Goal: Task Accomplishment & Management: Manage account settings

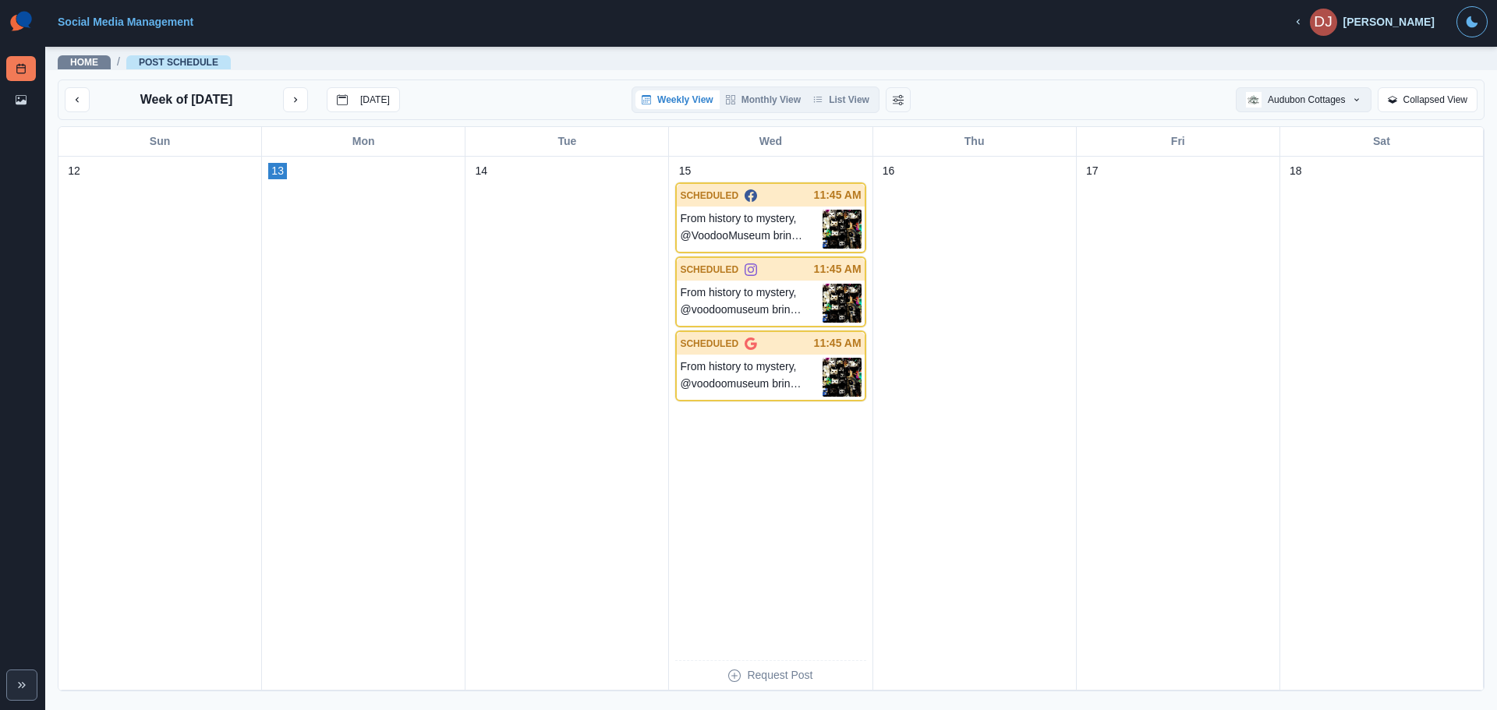
click at [1197, 97] on button "Audubon Cottages" at bounding box center [1303, 99] width 135 height 25
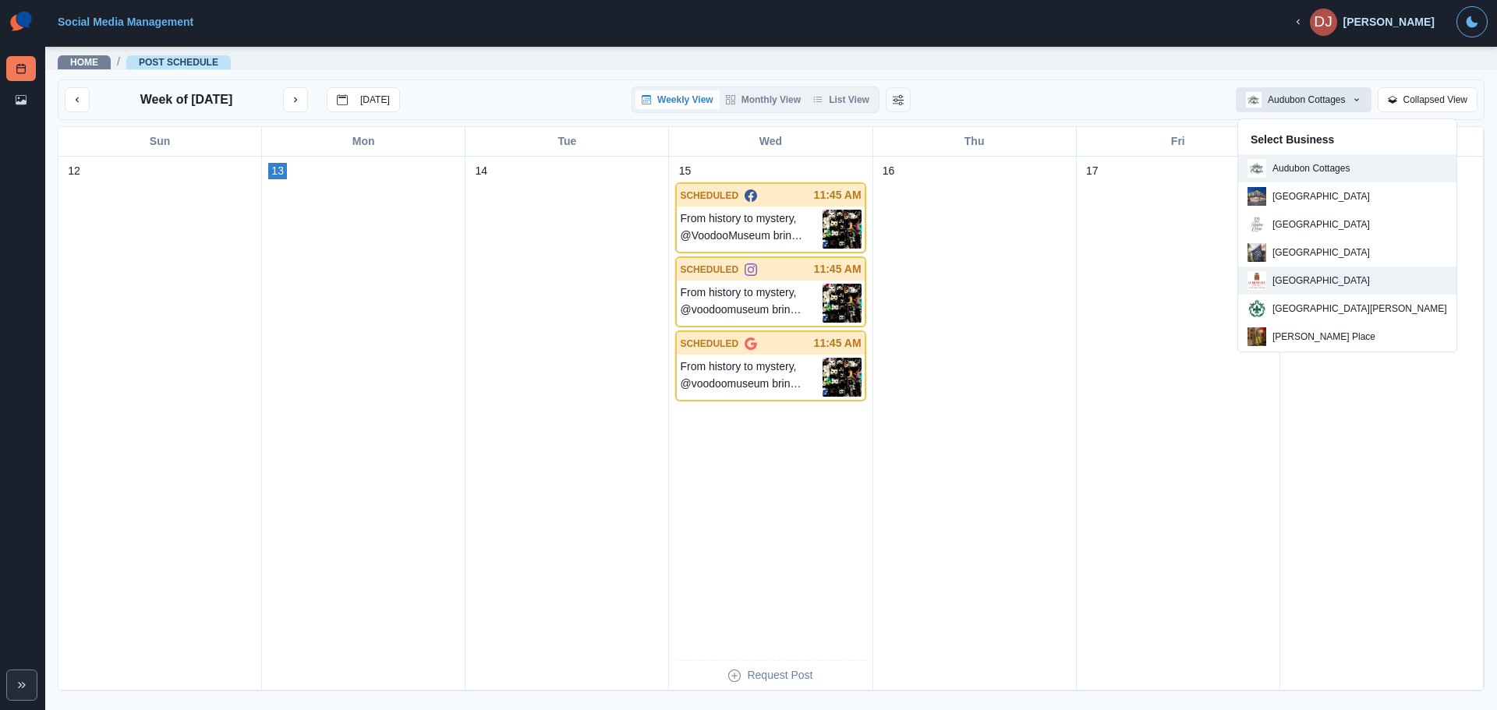
click at [1197, 291] on button "[GEOGRAPHIC_DATA]" at bounding box center [1347, 281] width 218 height 28
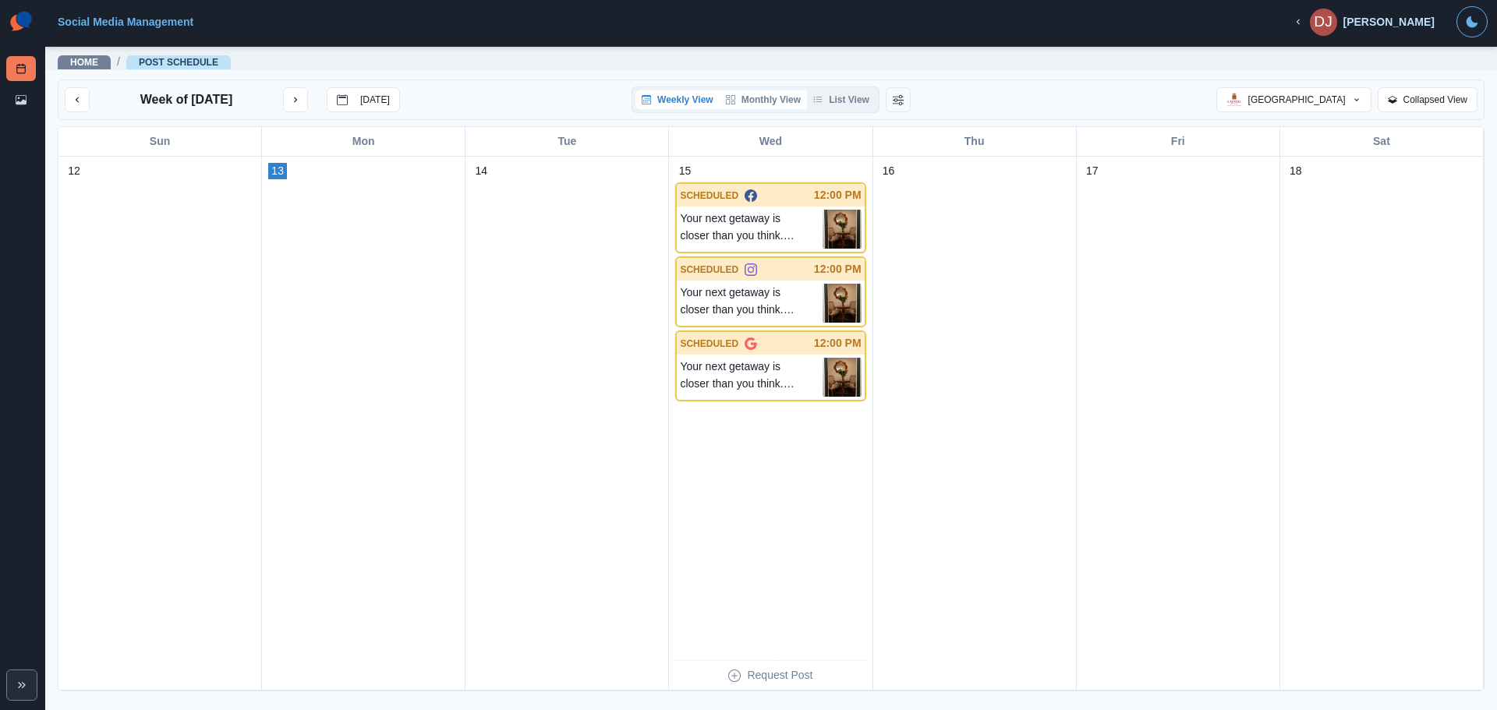
click at [755, 99] on button "Monthly View" at bounding box center [763, 99] width 87 height 19
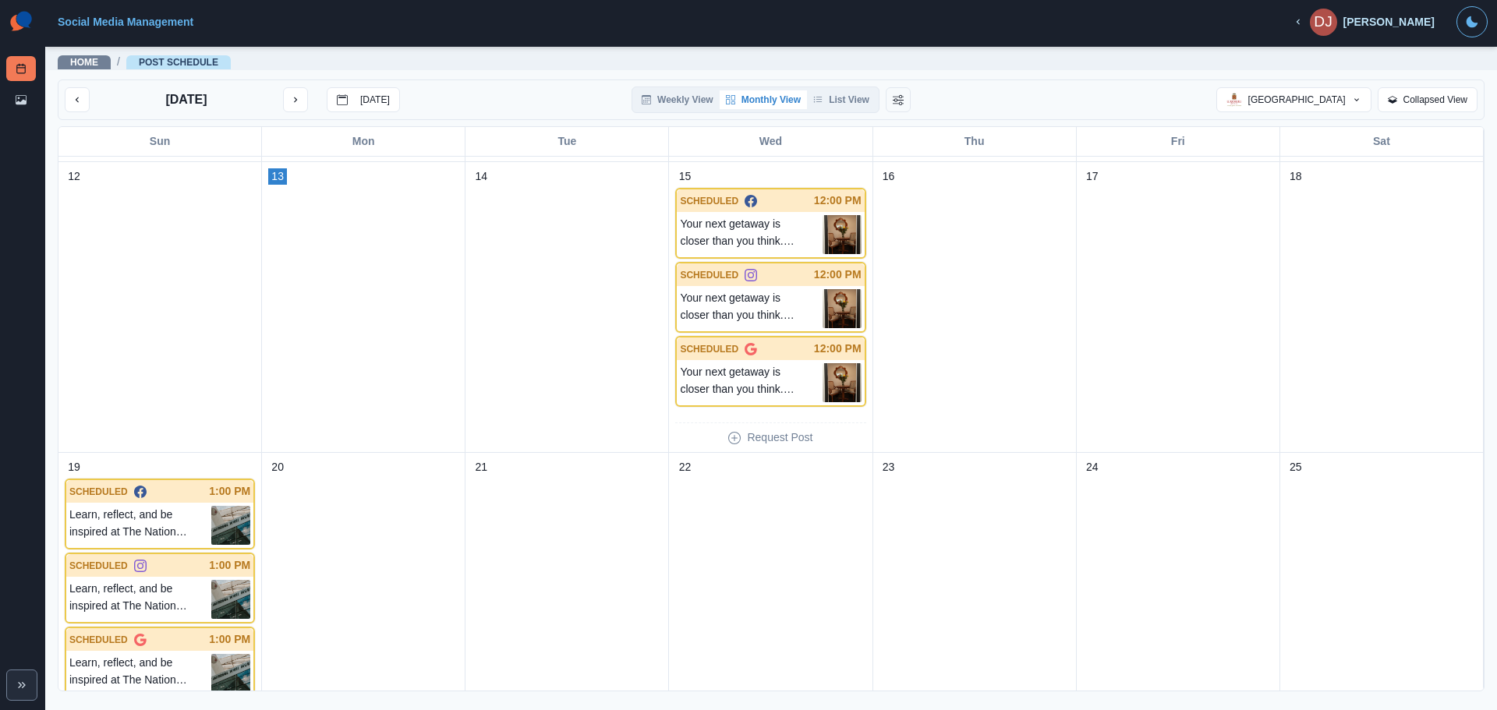
scroll to position [596, 0]
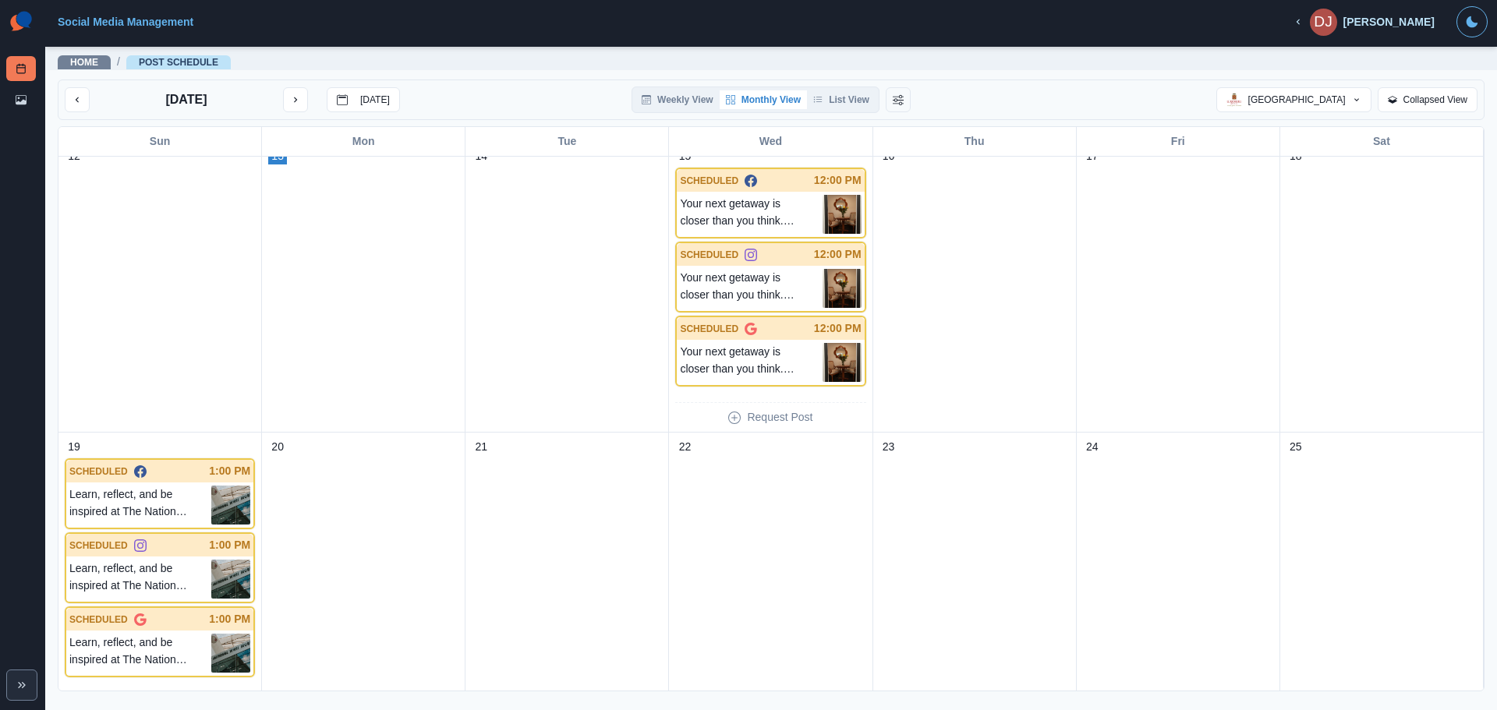
click at [841, 119] on div "[DATE] [DATE] Weekly View Monthly View List View [GEOGRAPHIC_DATA] Select Busin…" at bounding box center [771, 100] width 1427 height 41
click at [841, 97] on button "List View" at bounding box center [841, 99] width 69 height 19
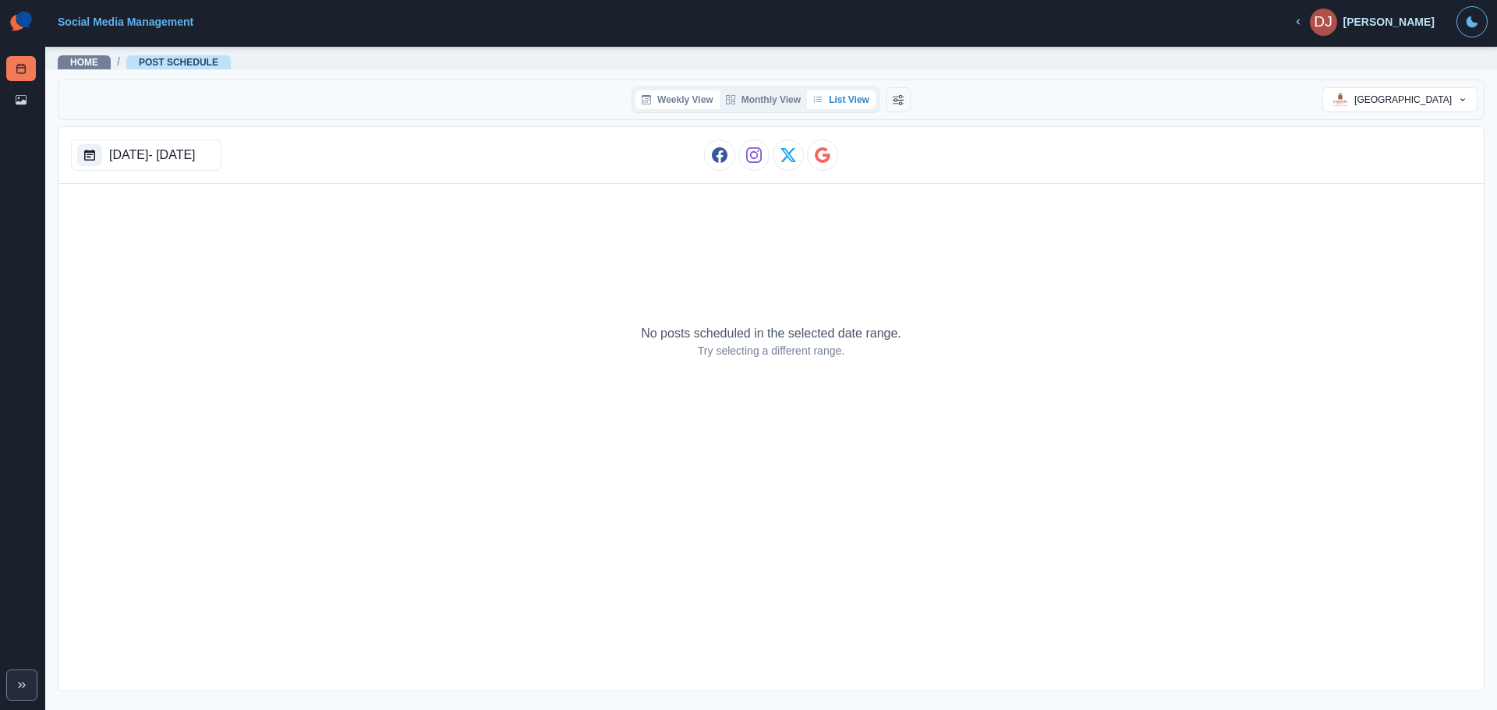
click at [649, 99] on icon "button" at bounding box center [646, 100] width 6 height 5
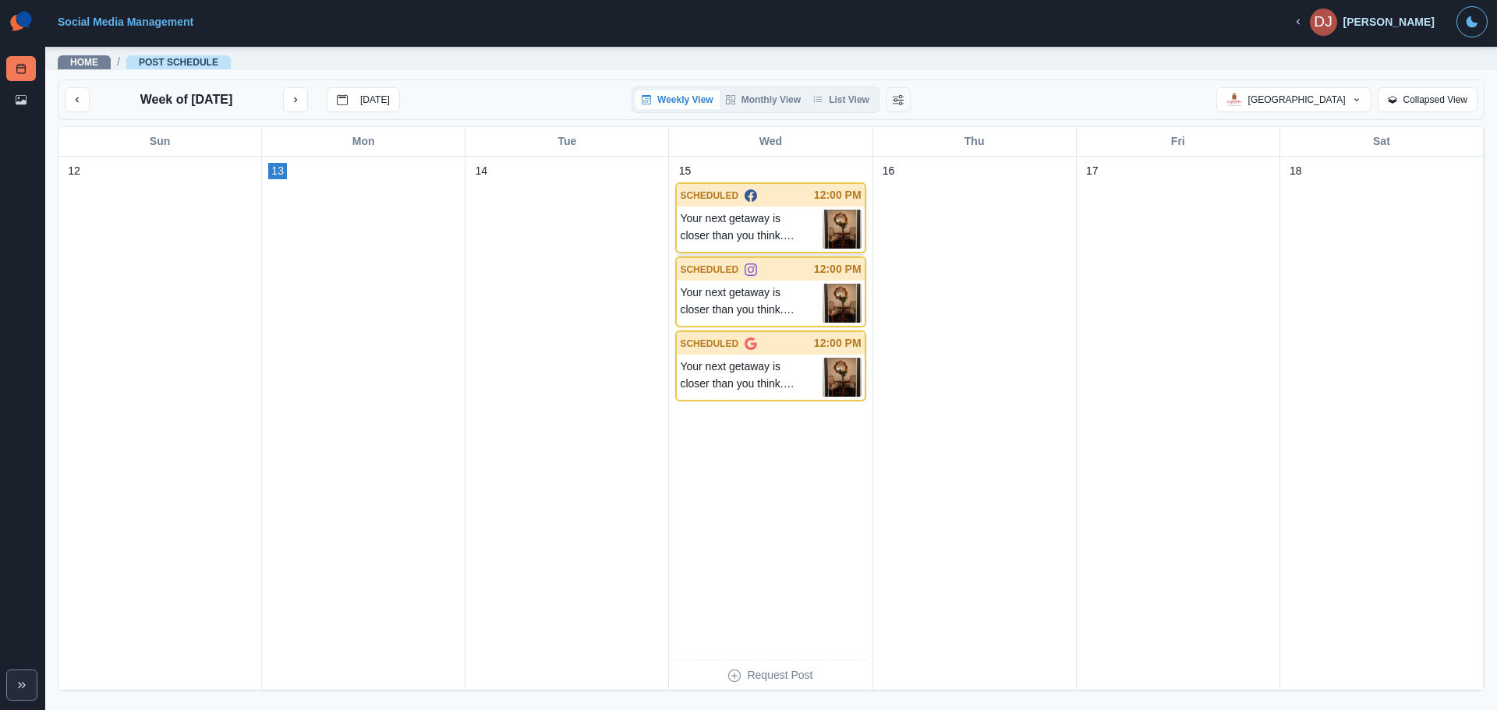
click at [744, 220] on p "Your next getaway is closer than you think. [US_STATE] residents enjoy exclusiv…" at bounding box center [751, 229] width 142 height 39
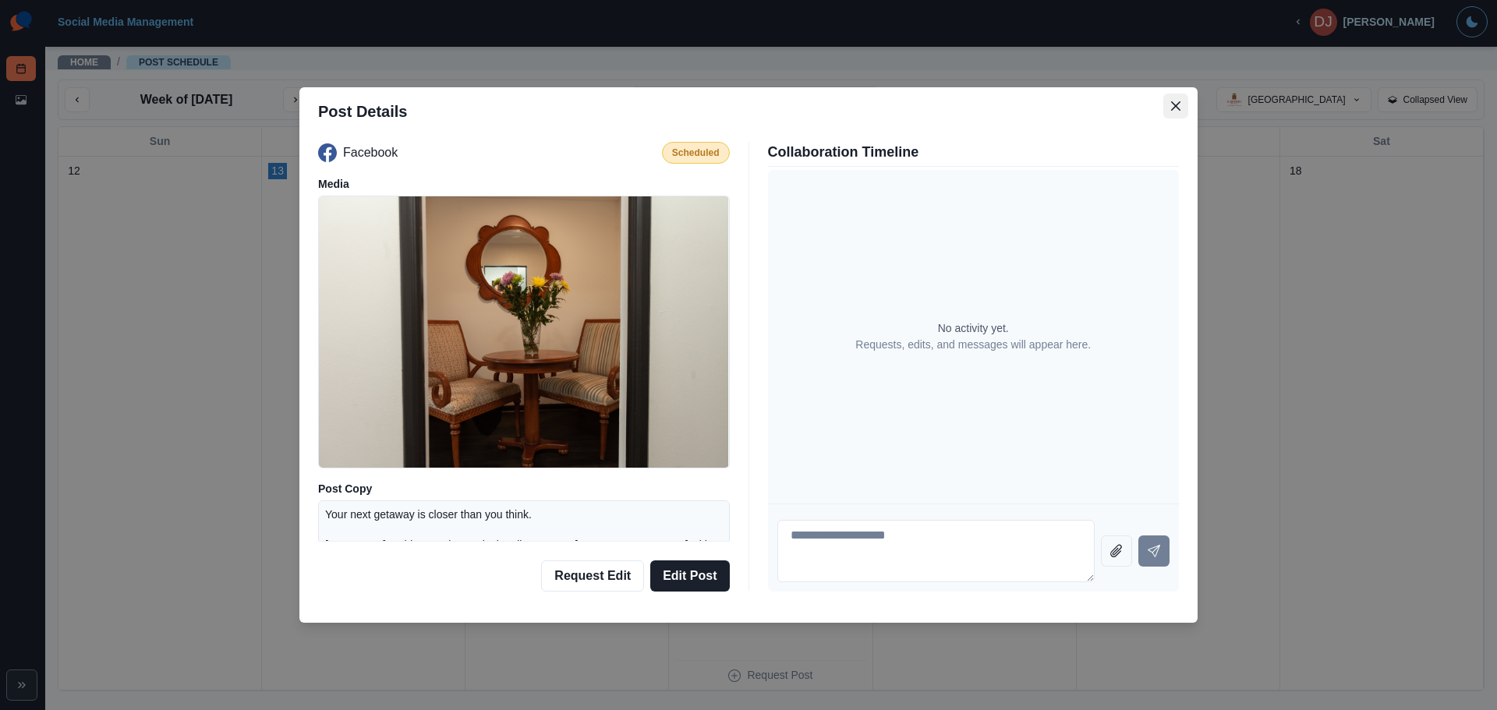
click at [1170, 108] on button "Close" at bounding box center [1175, 106] width 25 height 25
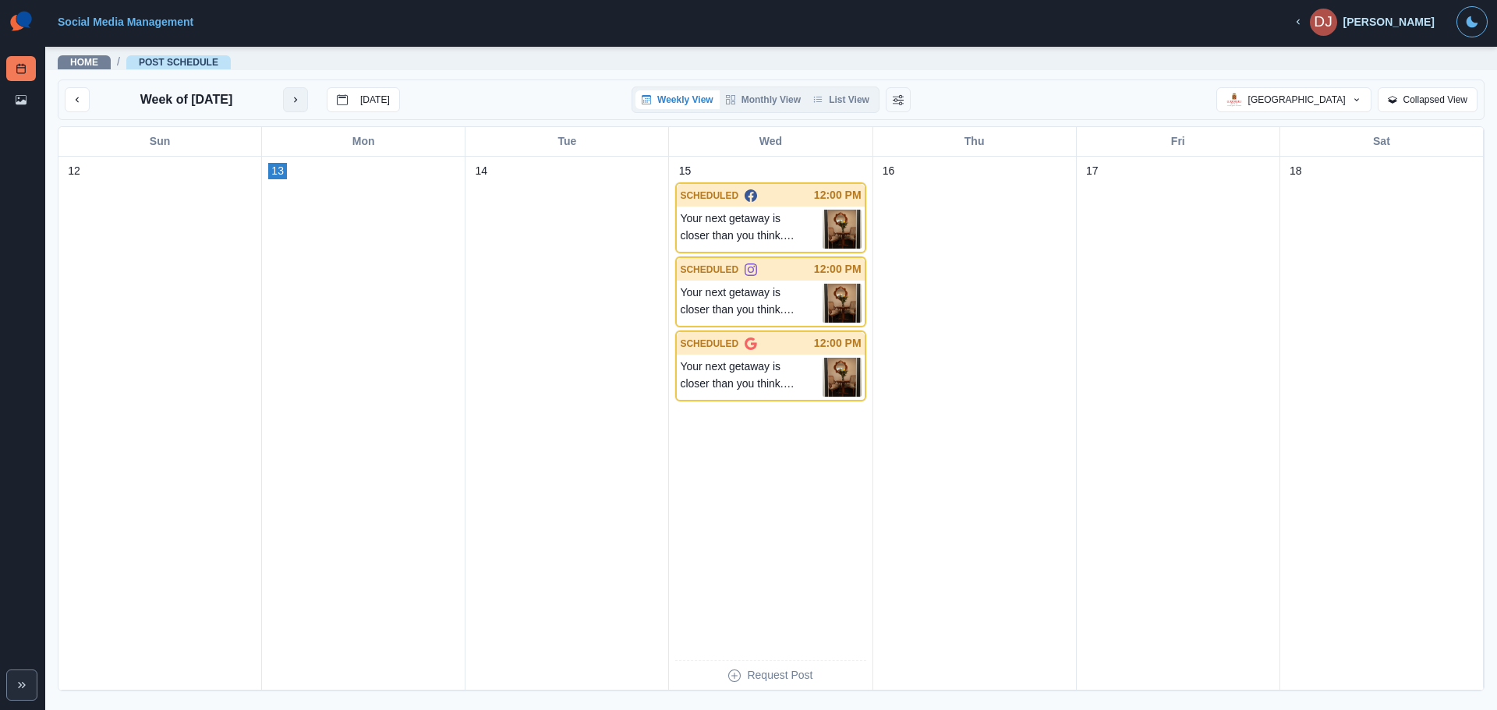
click at [295, 111] on button "next month" at bounding box center [295, 99] width 25 height 25
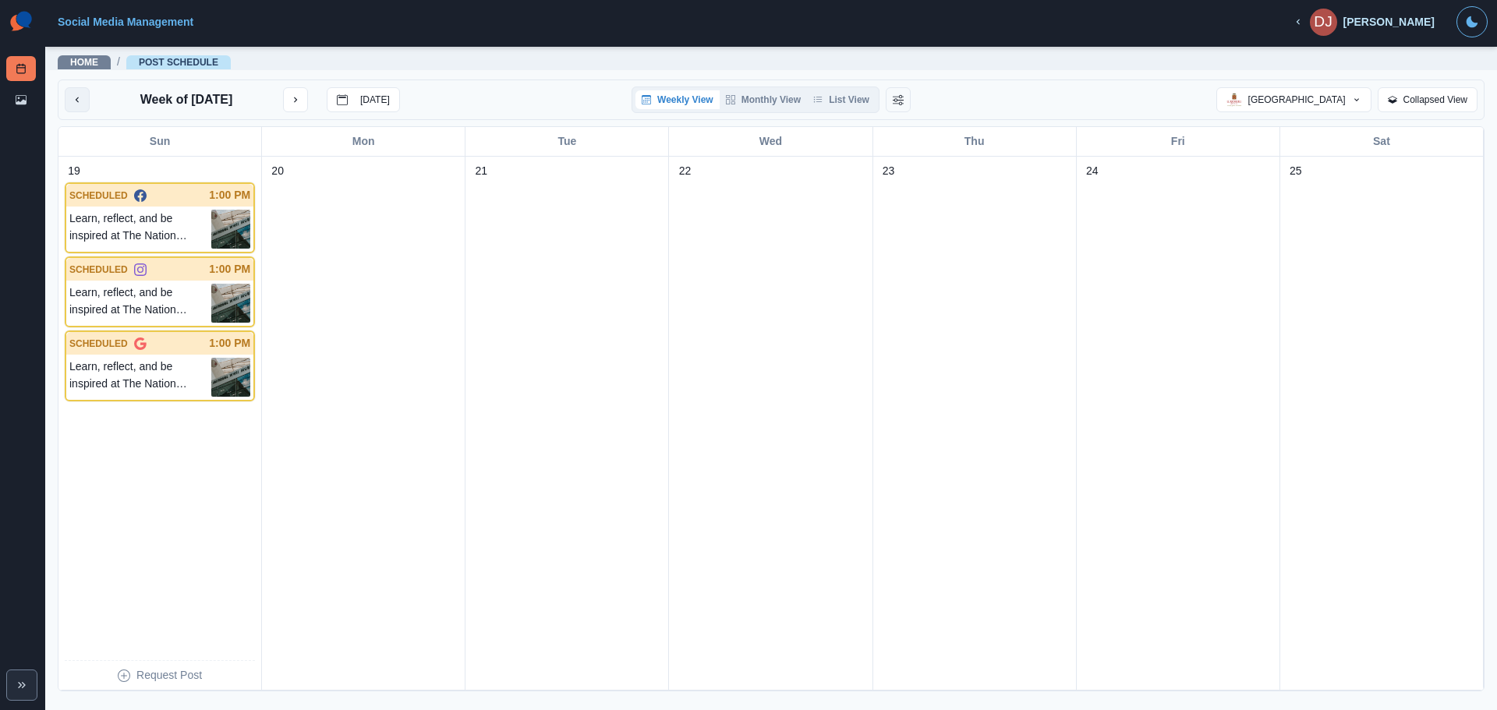
click at [80, 104] on icon "previous month" at bounding box center [77, 99] width 11 height 11
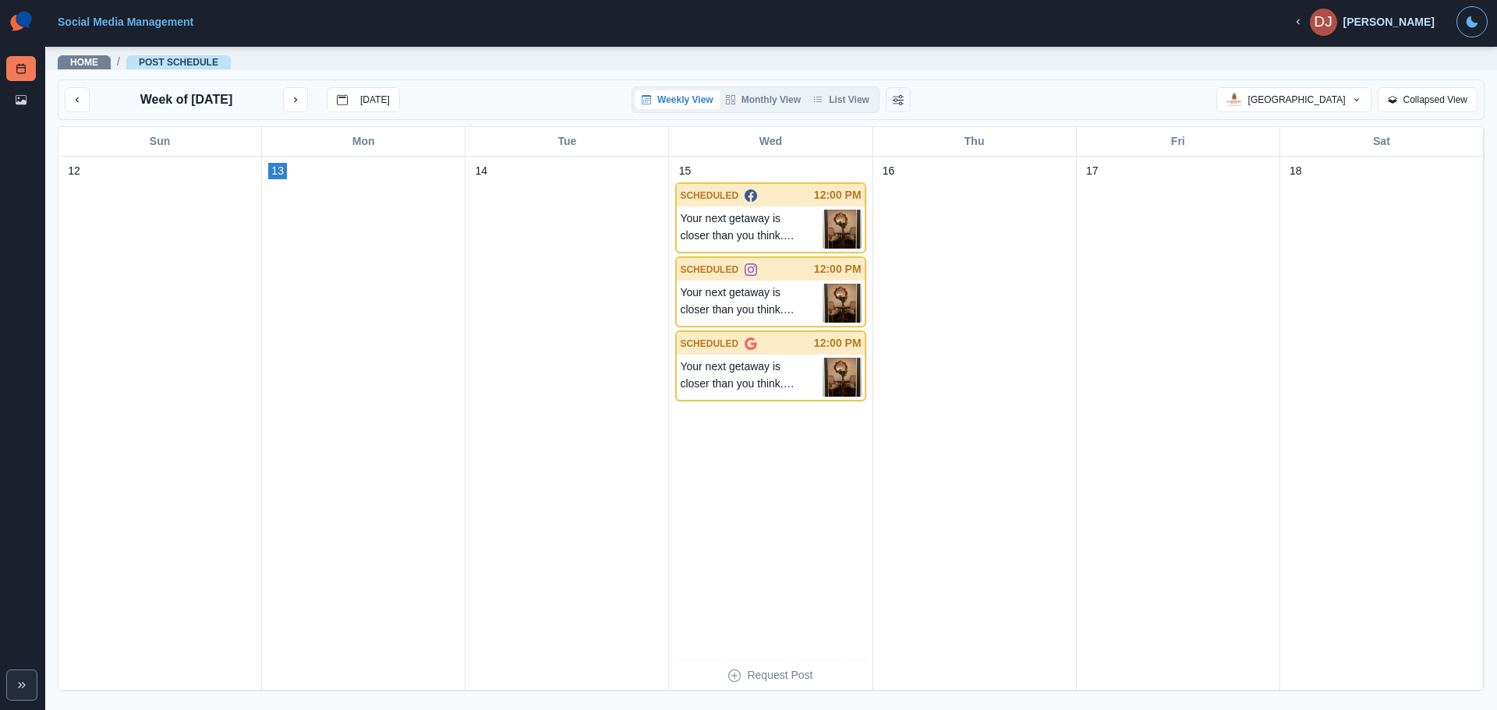
click at [742, 111] on div "Weekly View Monthly View List View" at bounding box center [756, 100] width 248 height 27
drag, startPoint x: 744, startPoint y: 104, endPoint x: 745, endPoint y: 116, distance: 12.5
click at [744, 103] on button "Monthly View" at bounding box center [763, 99] width 87 height 19
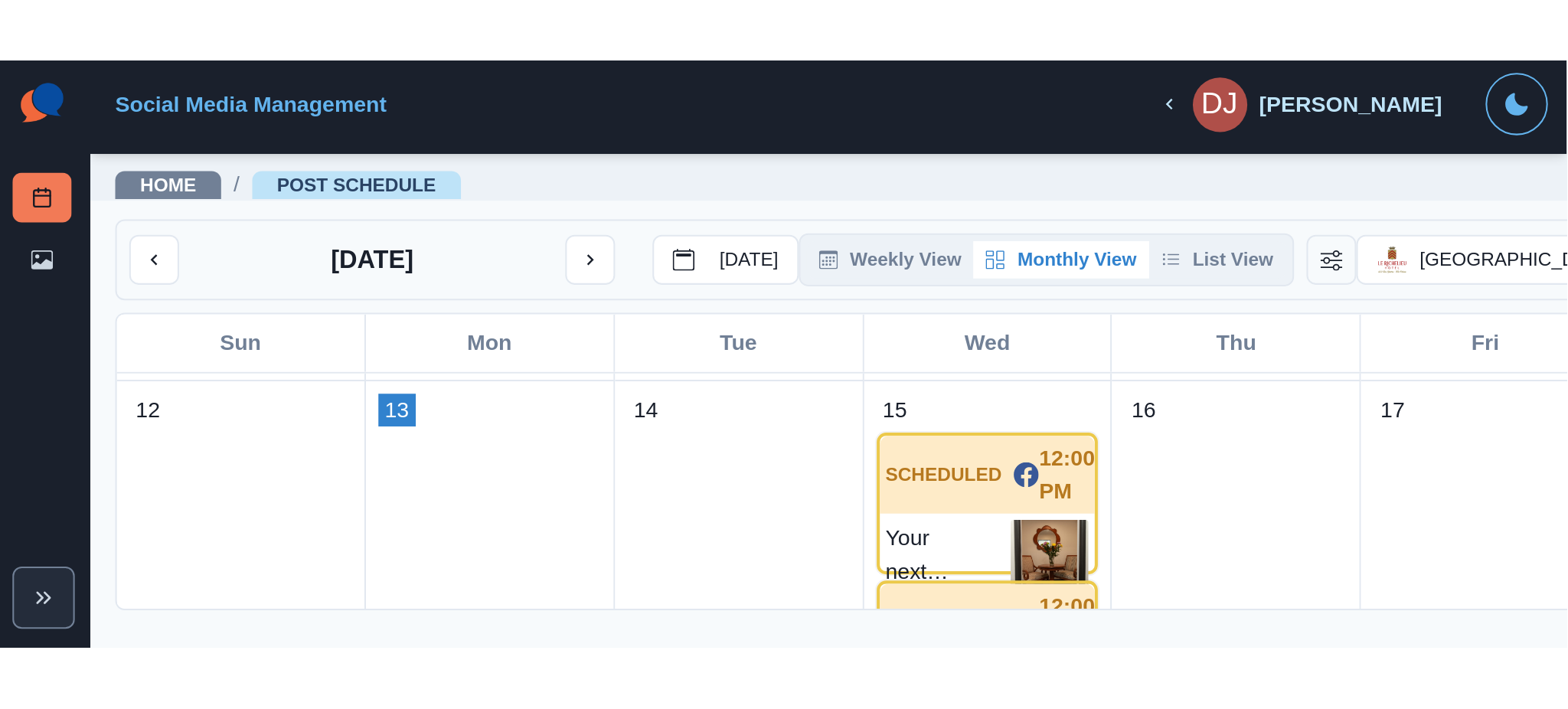
scroll to position [568, 0]
